Goal: Task Accomplishment & Management: Manage account settings

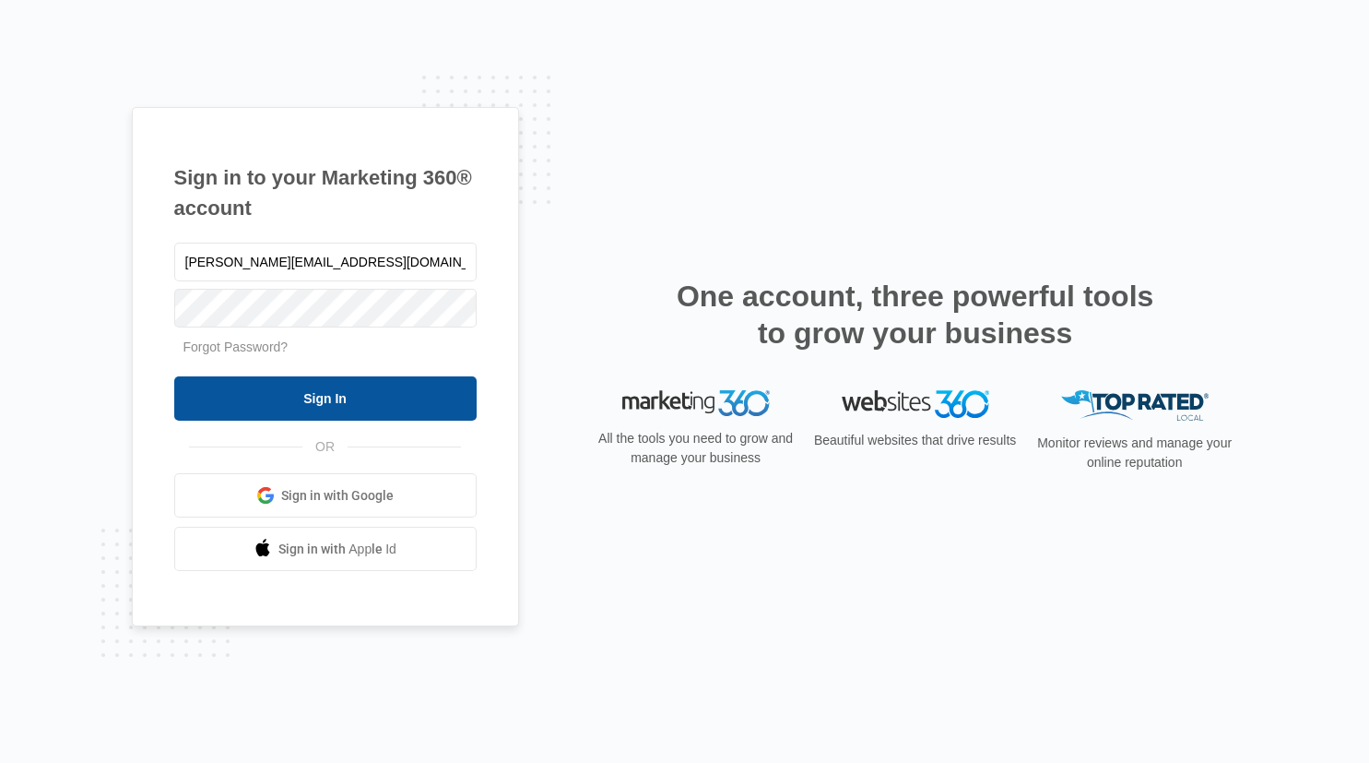
type input "[PERSON_NAME][EMAIL_ADDRESS][DOMAIN_NAME]"
click at [298, 411] on input "Sign In" at bounding box center [325, 398] width 302 height 44
